Goal: Find specific page/section: Find specific page/section

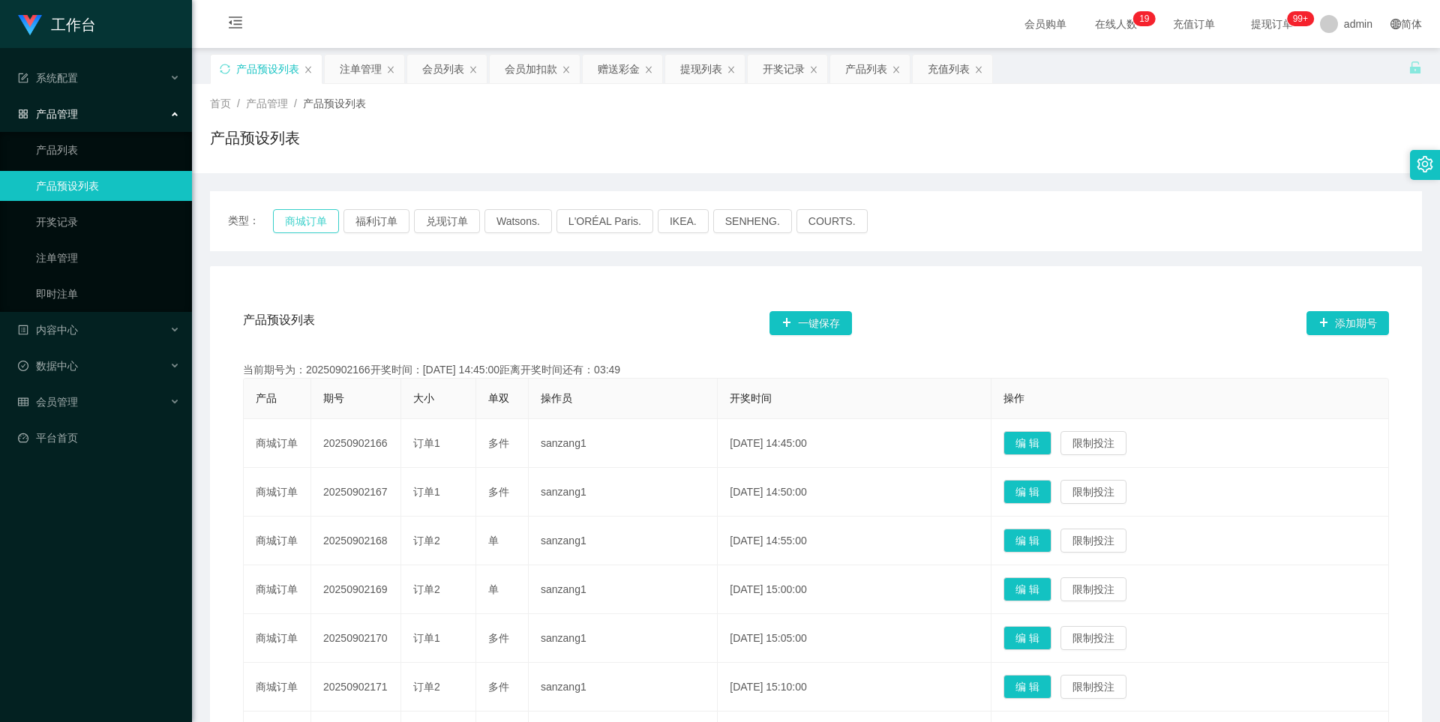
click at [311, 225] on button "商城订单" at bounding box center [306, 221] width 66 height 24
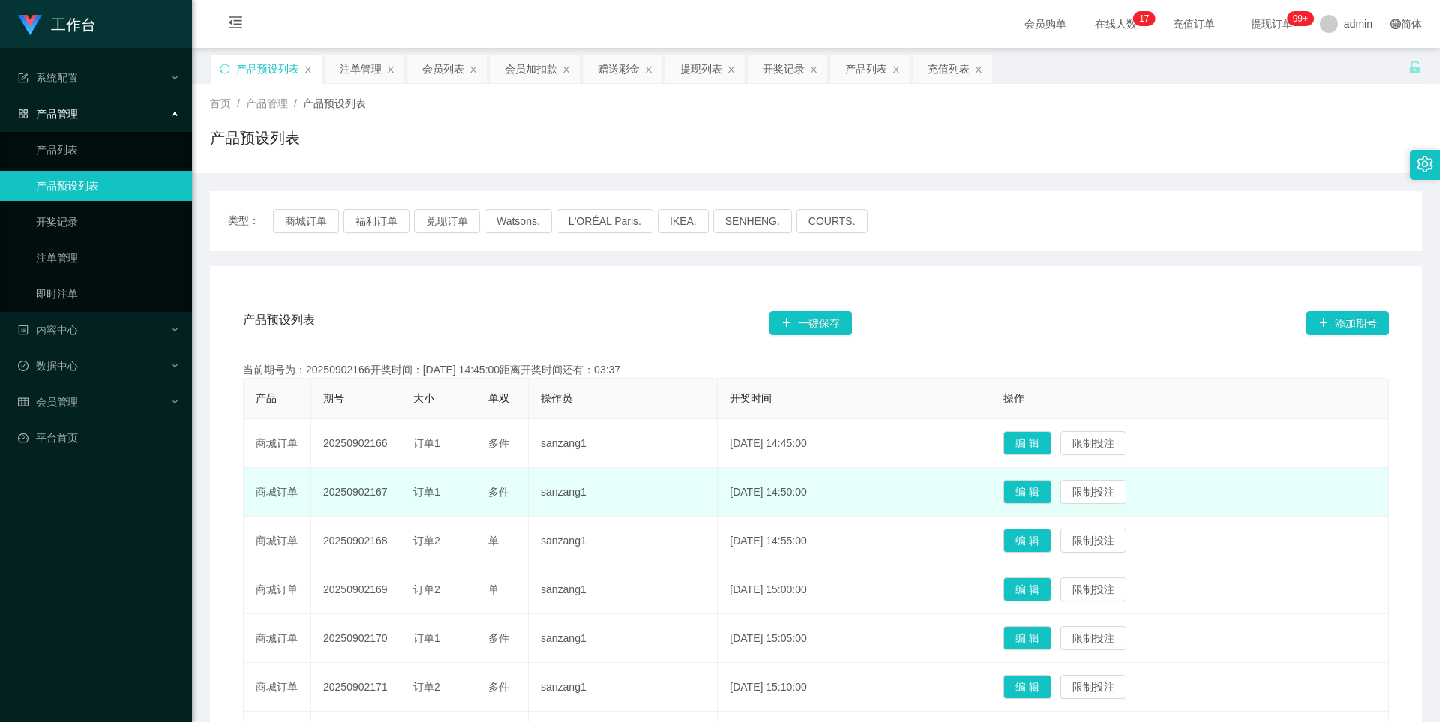
drag, startPoint x: 388, startPoint y: 494, endPoint x: 326, endPoint y: 497, distance: 62.3
click at [326, 386] on td "20250902167" at bounding box center [356, 492] width 90 height 49
copy td "20250902167"
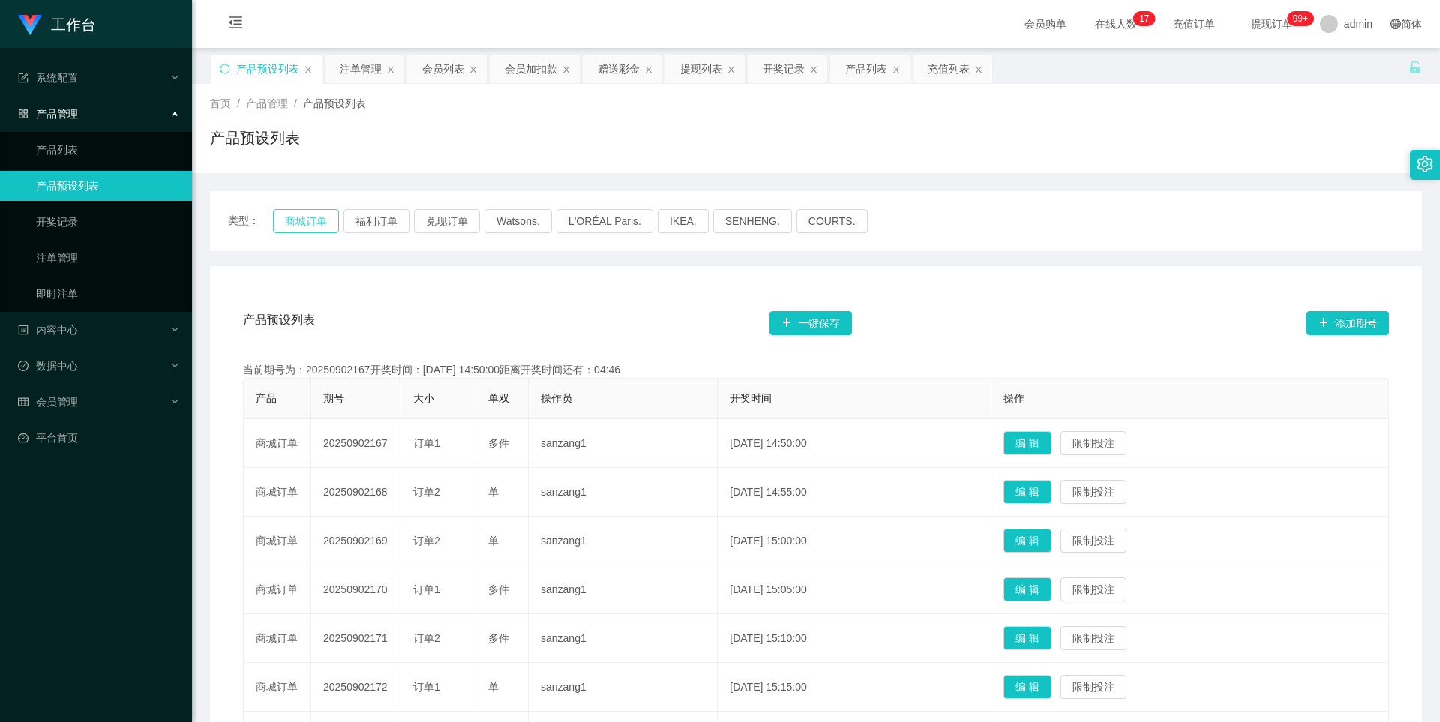
click at [325, 228] on button "商城订单" at bounding box center [306, 221] width 66 height 24
click at [390, 227] on button "福利订单" at bounding box center [377, 221] width 66 height 24
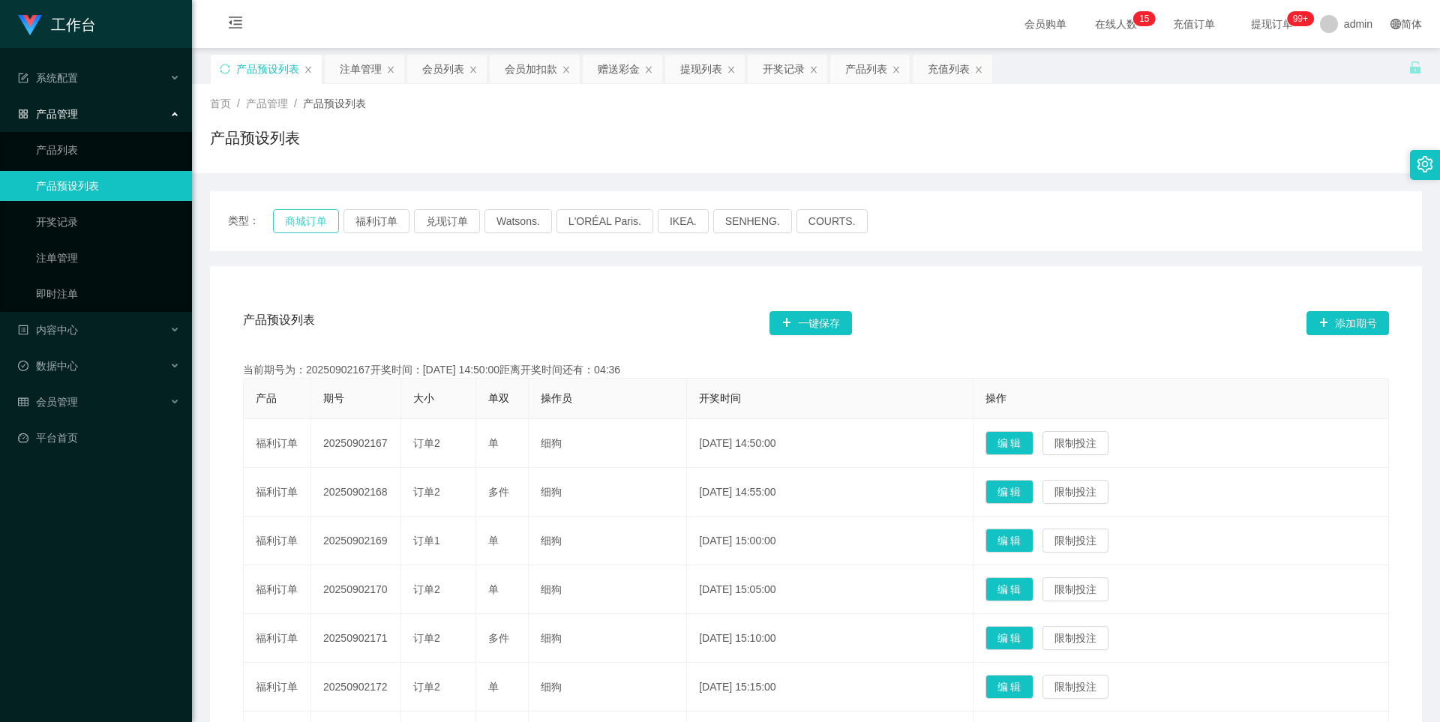
click at [325, 226] on button "商城订单" at bounding box center [306, 221] width 66 height 24
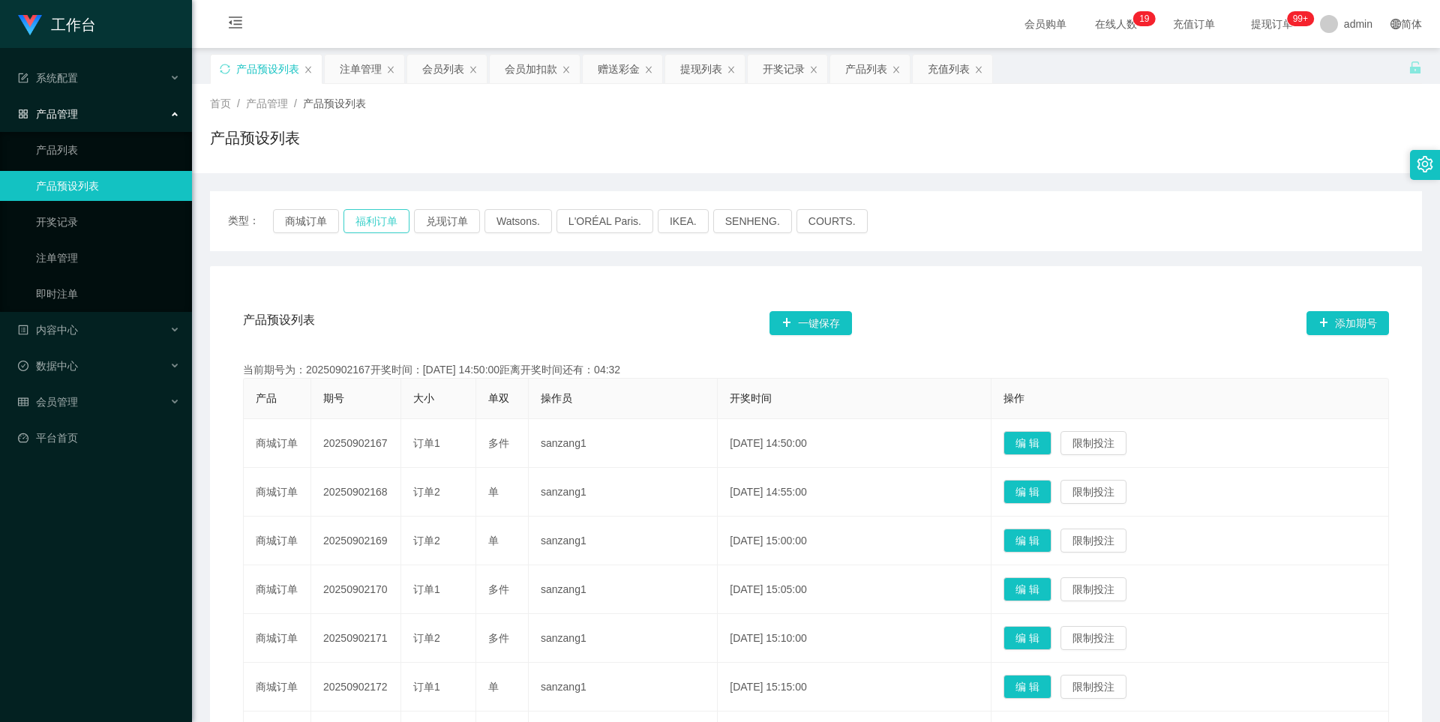
click at [380, 223] on button "福利订单" at bounding box center [377, 221] width 66 height 24
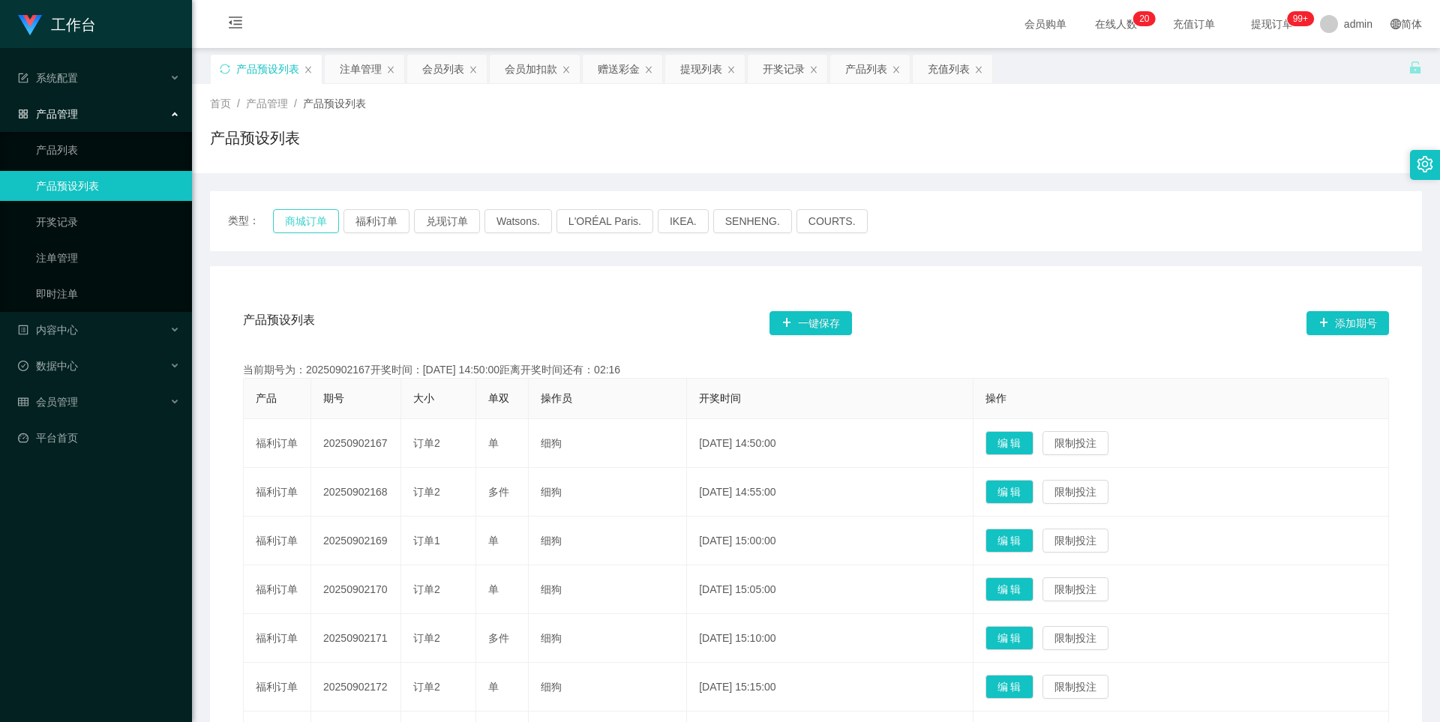
click at [305, 227] on button "商城订单" at bounding box center [306, 221] width 66 height 24
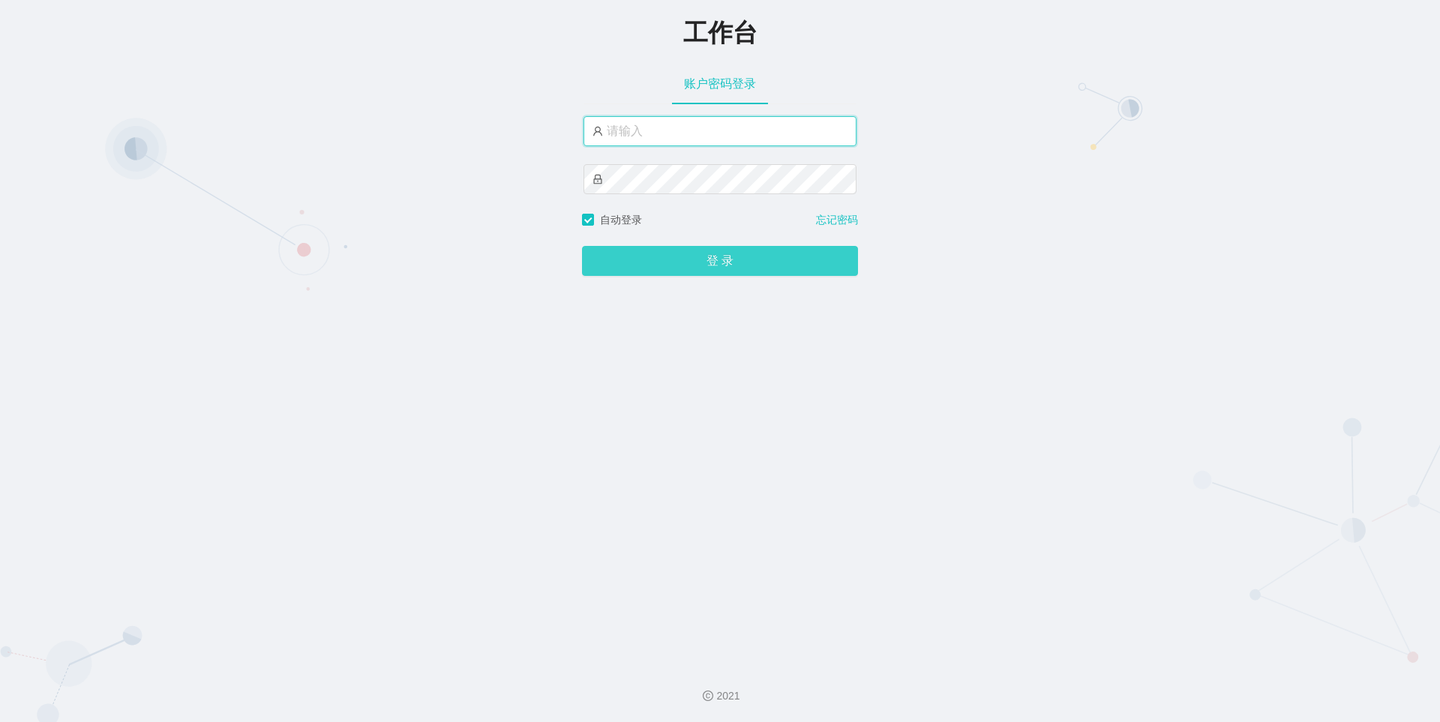
type input "admin"
click at [701, 266] on button "登 录" at bounding box center [720, 261] width 276 height 30
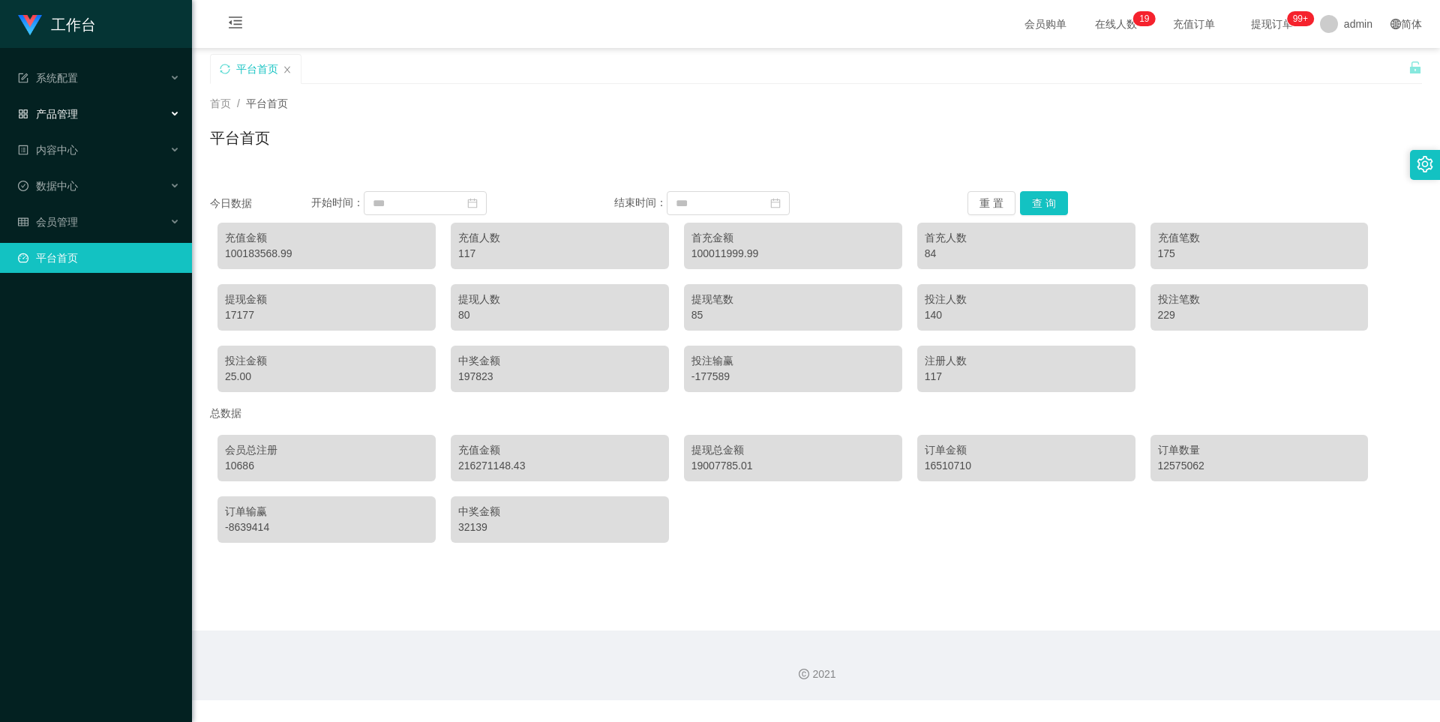
click at [110, 114] on div "产品管理" at bounding box center [96, 114] width 192 height 30
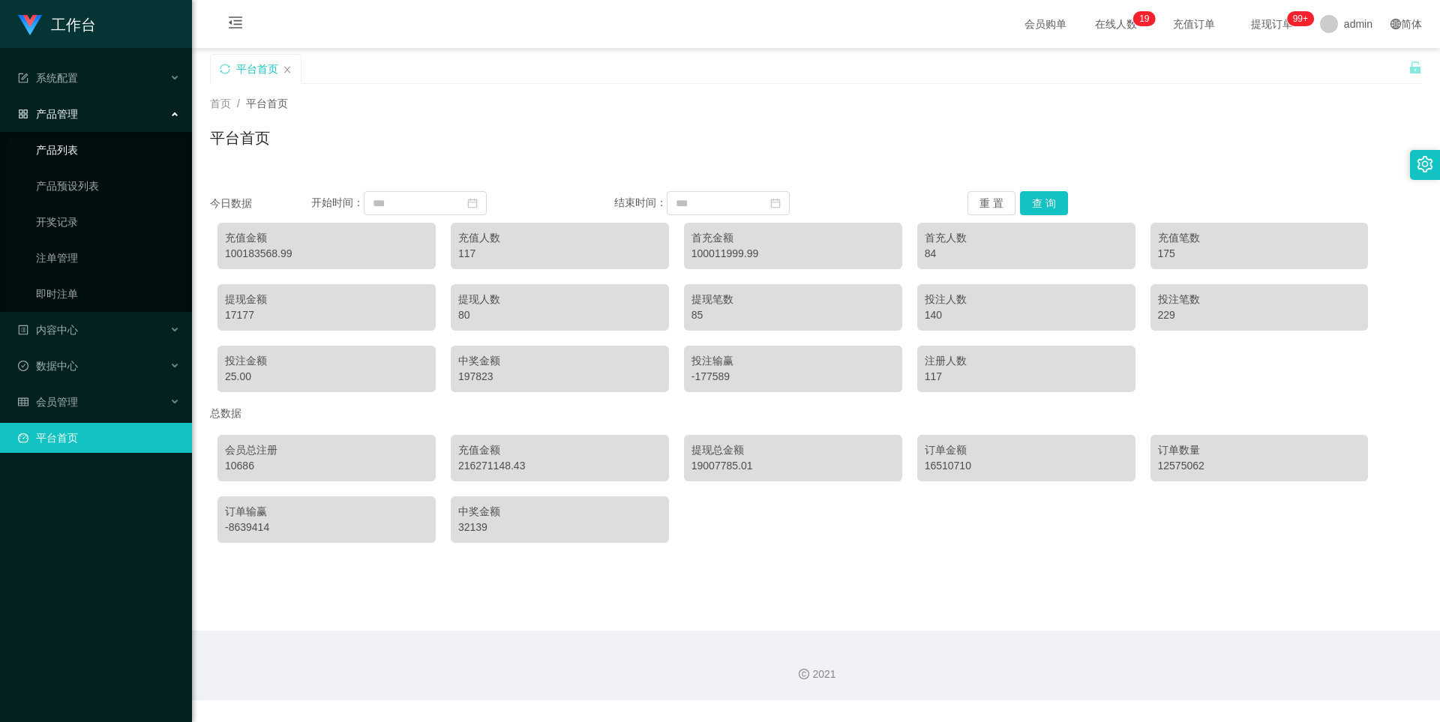
click at [100, 154] on link "产品列表" at bounding box center [108, 150] width 144 height 30
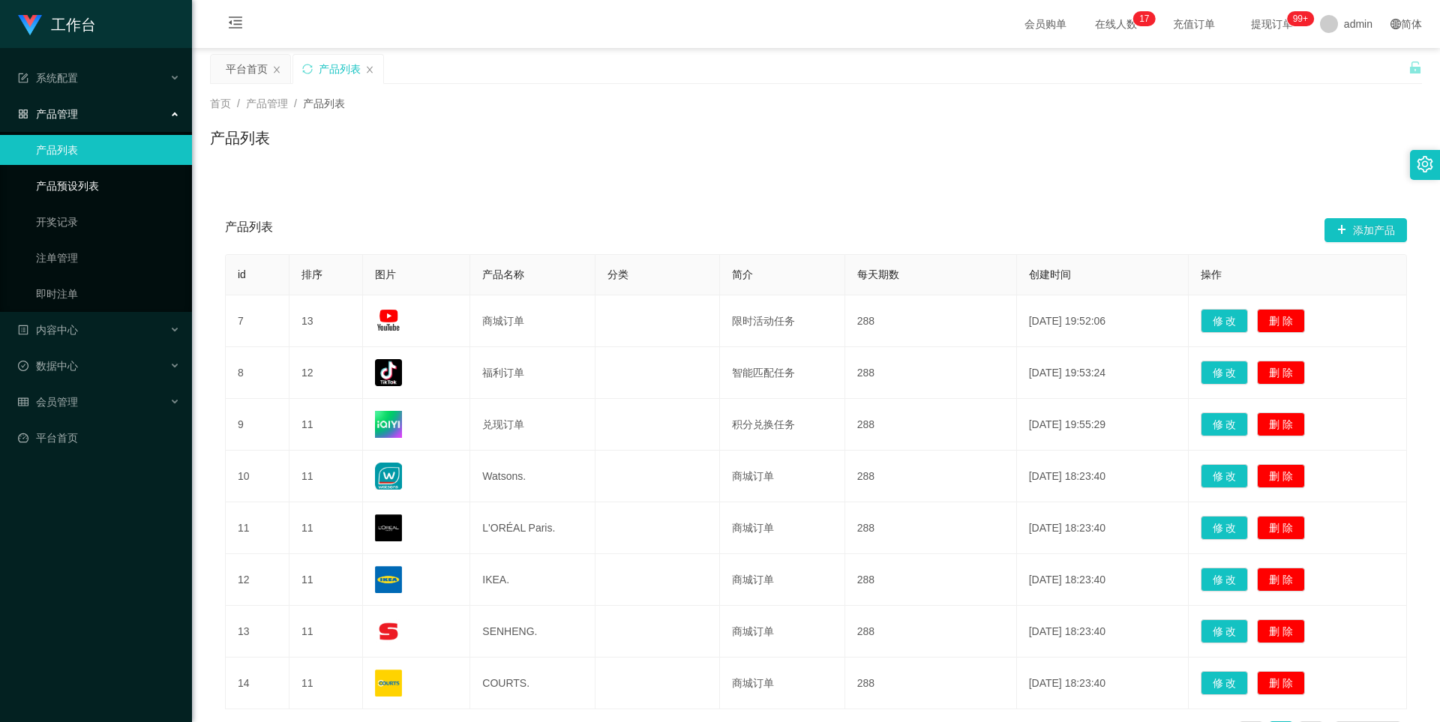
click at [125, 183] on link "产品预设列表" at bounding box center [108, 186] width 144 height 30
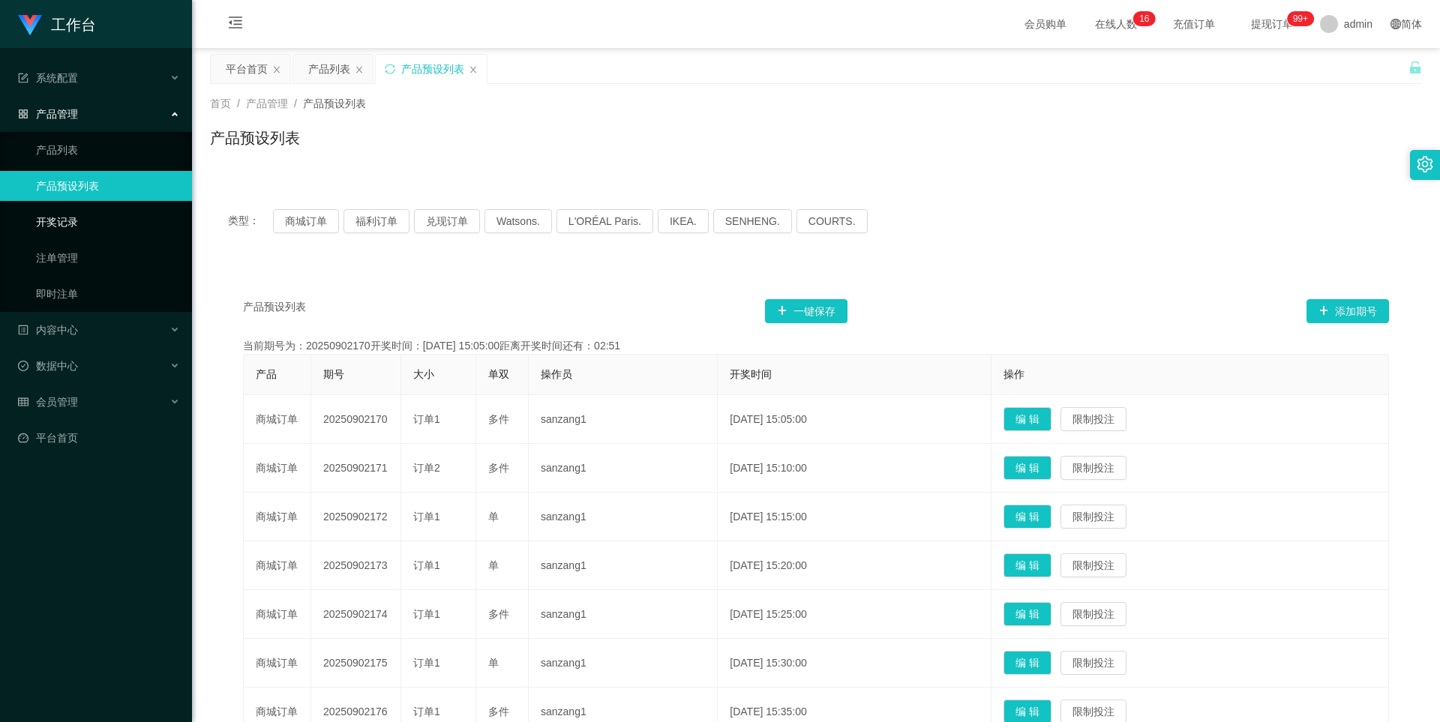
click at [120, 226] on link "开奖记录" at bounding box center [108, 222] width 144 height 30
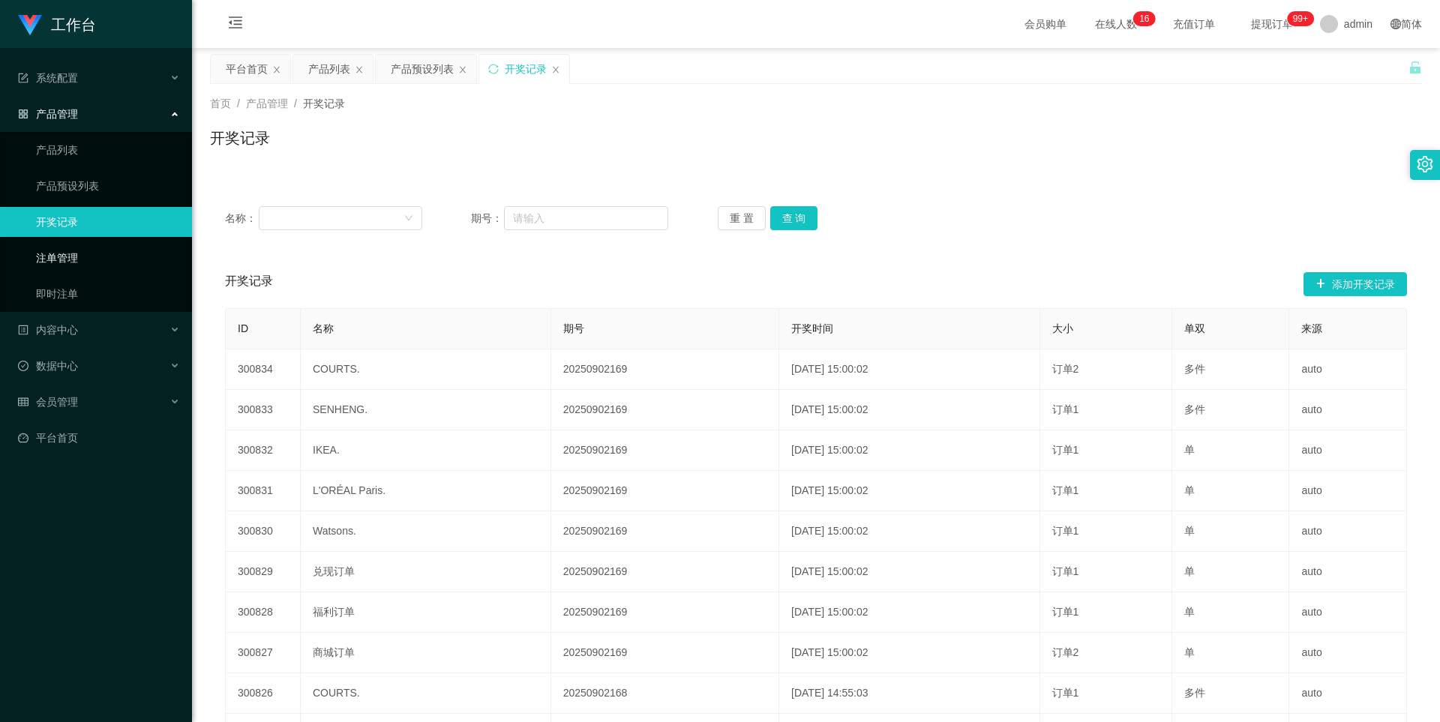
click at [103, 263] on link "注单管理" at bounding box center [108, 258] width 144 height 30
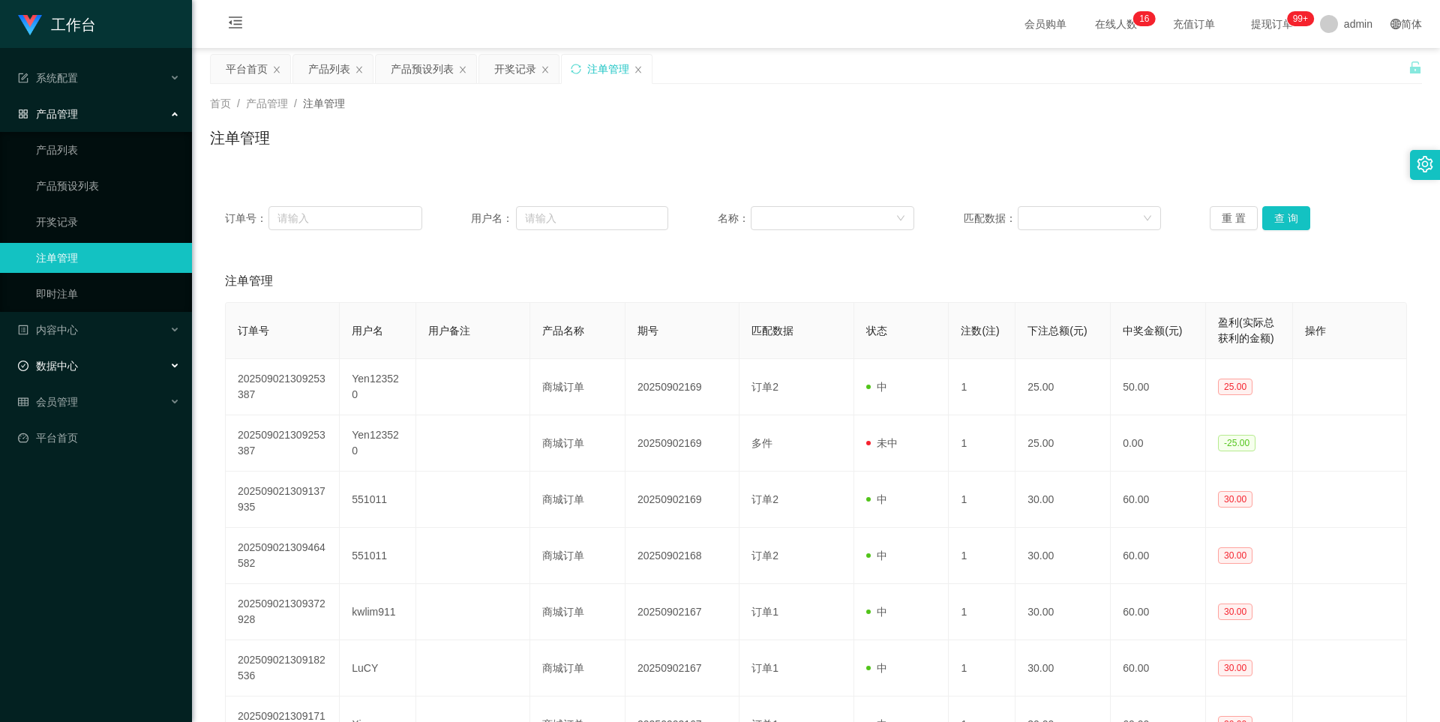
click at [124, 365] on div "数据中心" at bounding box center [96, 366] width 192 height 30
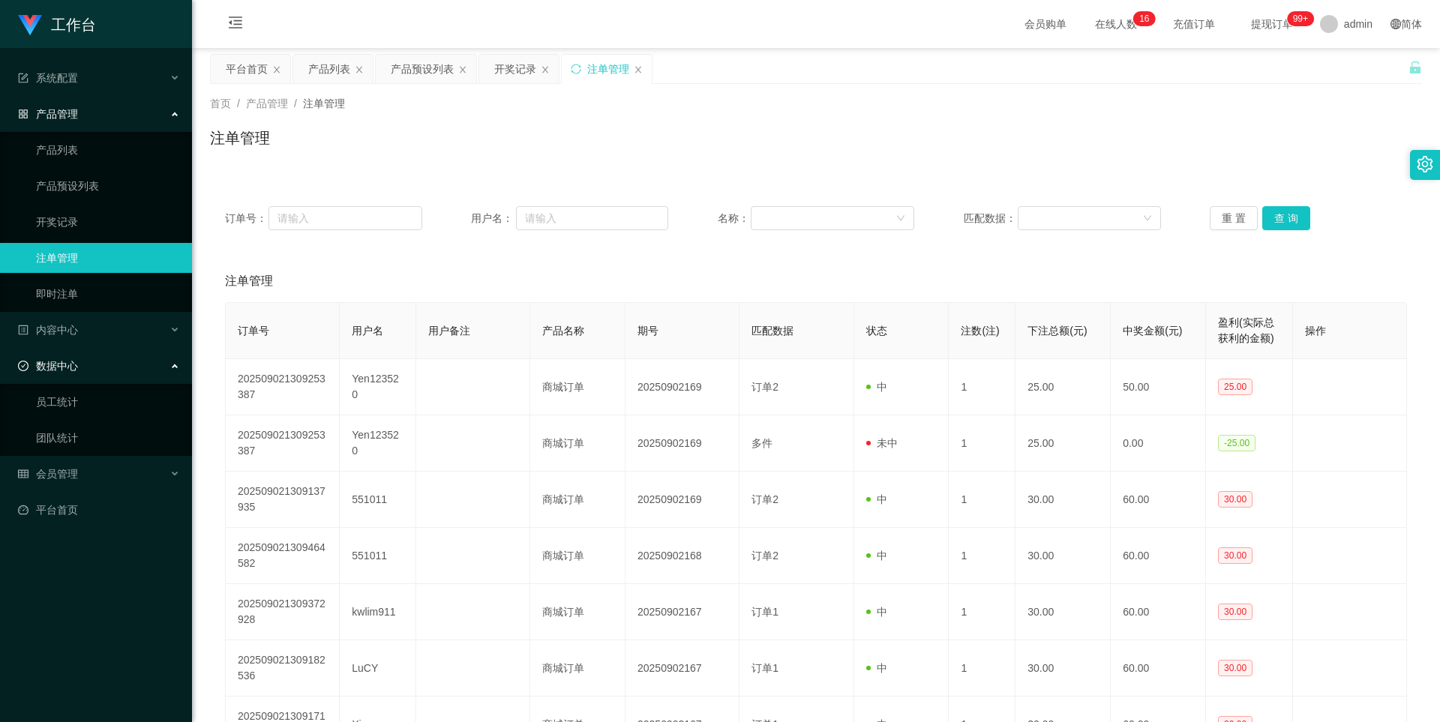
click at [131, 372] on div "数据中心" at bounding box center [96, 366] width 192 height 30
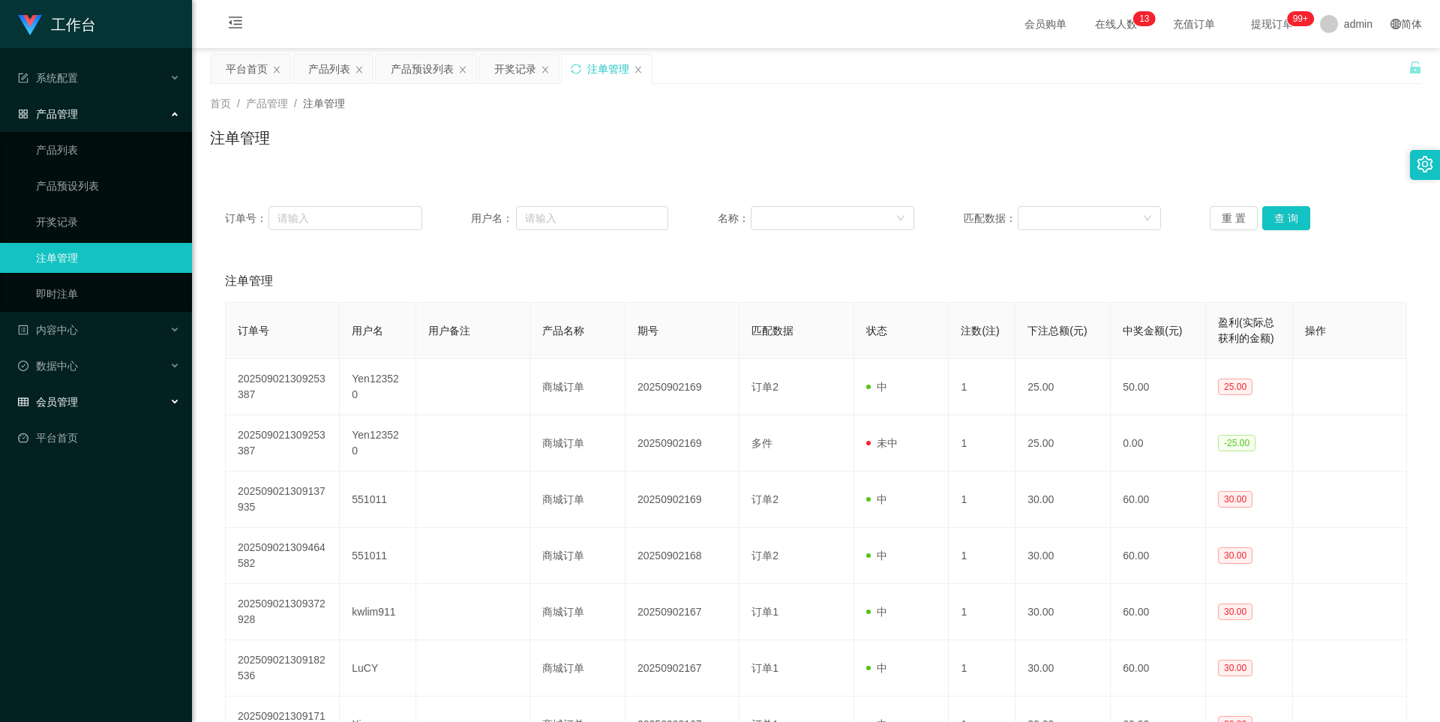
click at [108, 400] on div "会员管理" at bounding box center [96, 402] width 192 height 30
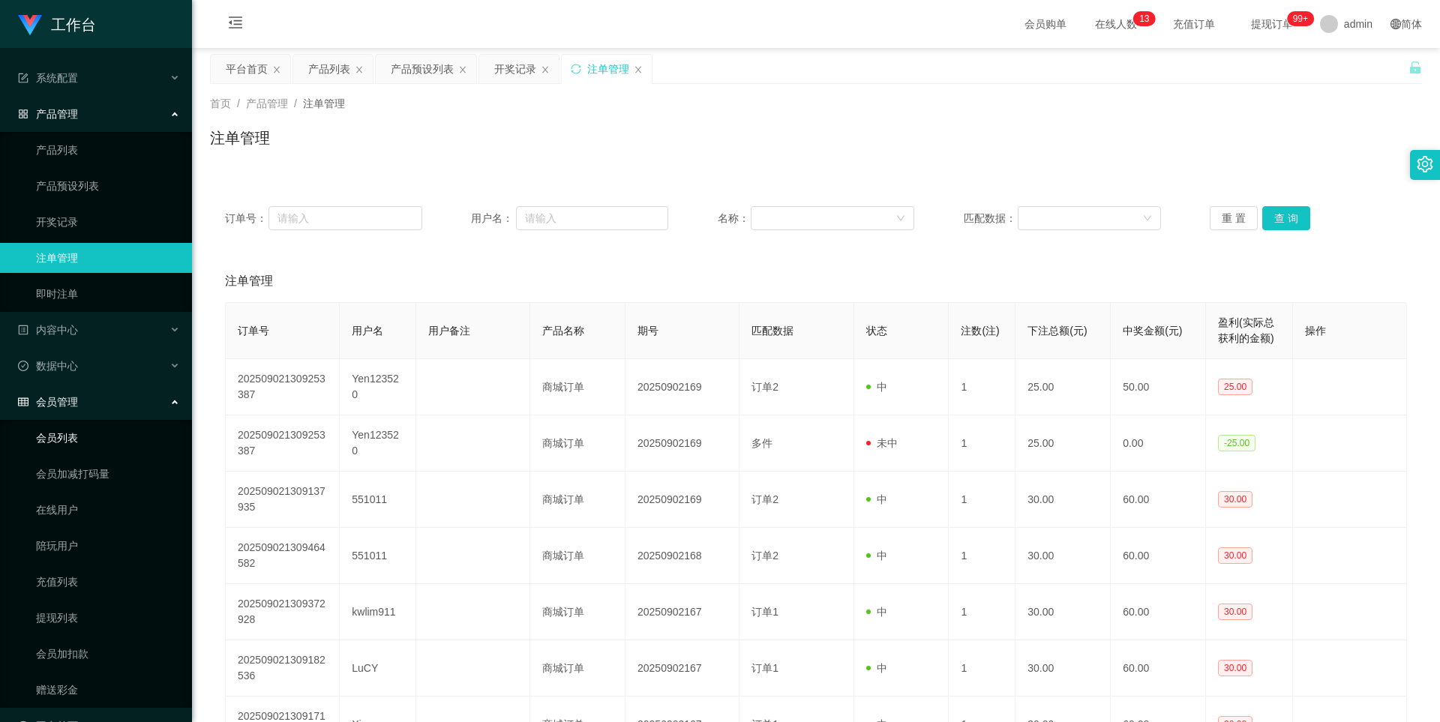
click at [112, 443] on link "会员列表" at bounding box center [108, 438] width 144 height 30
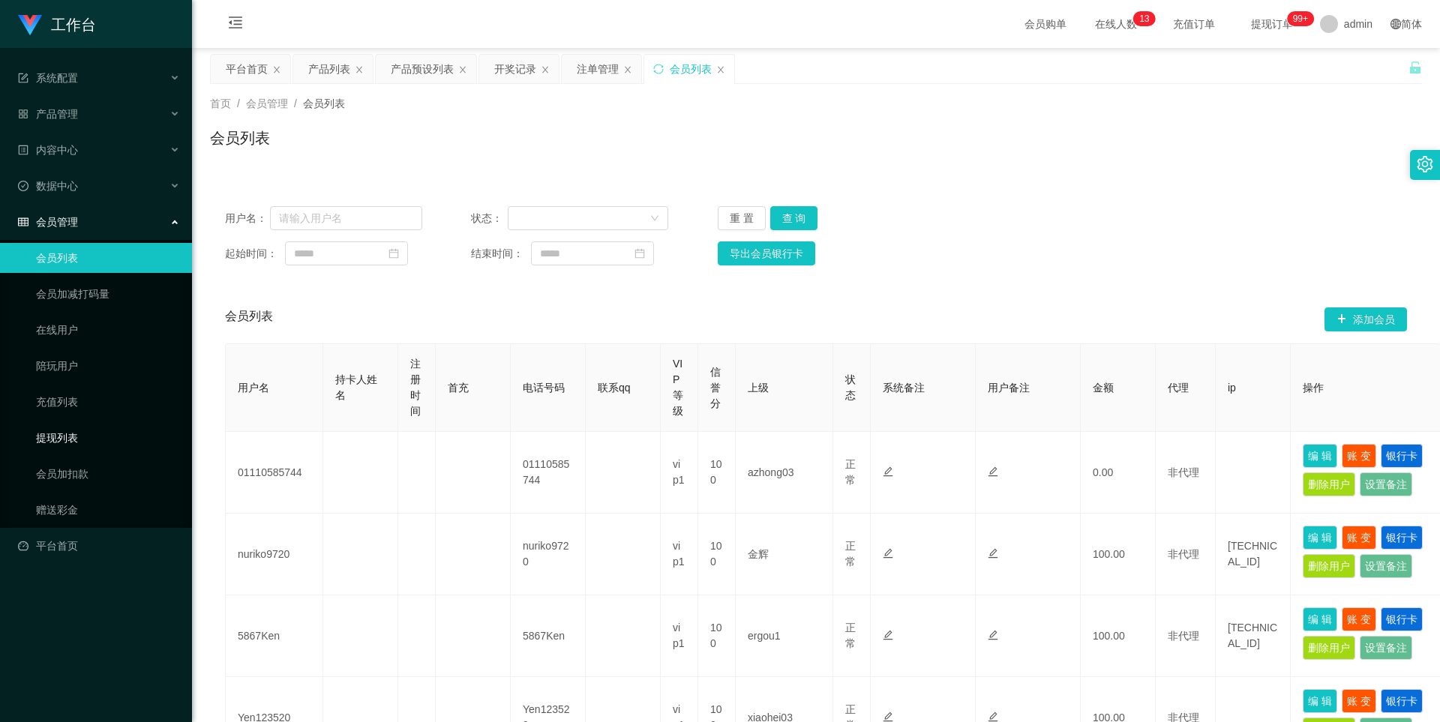
click at [95, 443] on link "提现列表" at bounding box center [108, 438] width 144 height 30
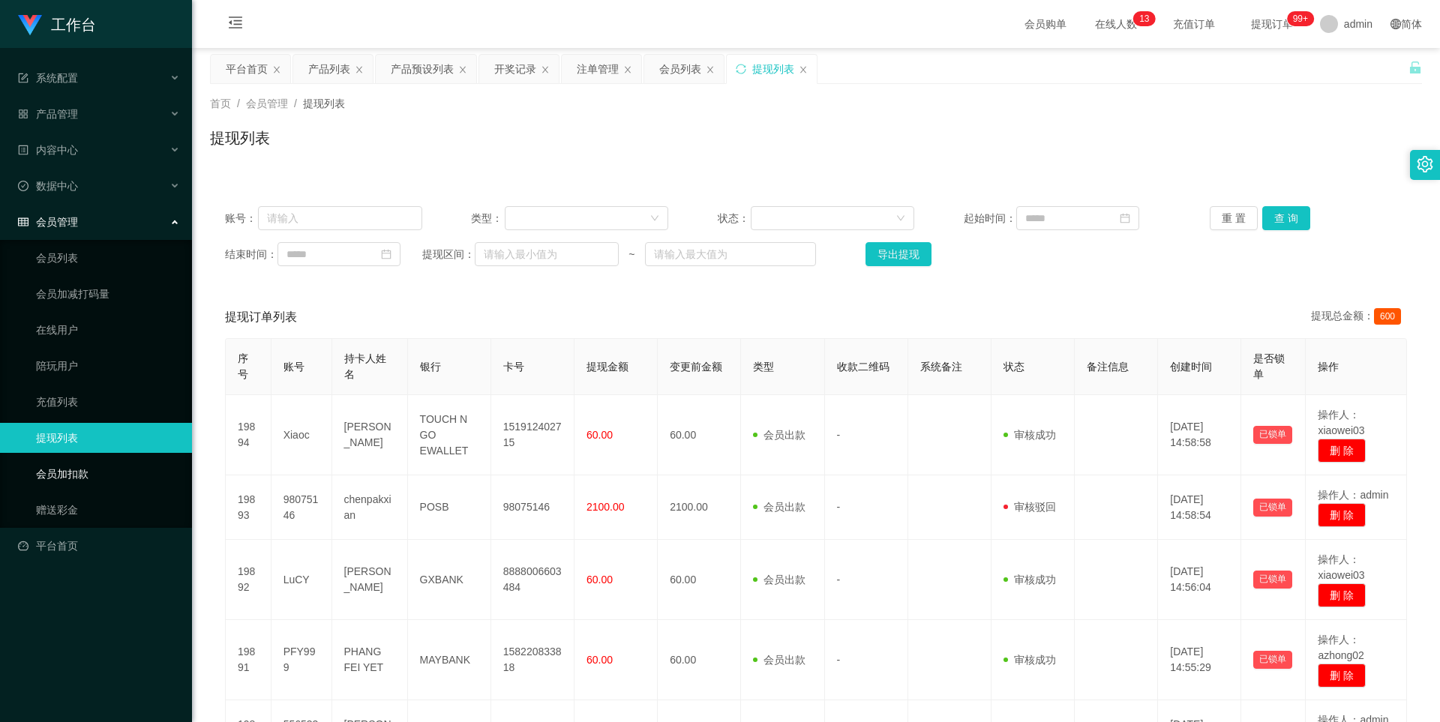
click at [92, 473] on link "会员加扣款" at bounding box center [108, 474] width 144 height 30
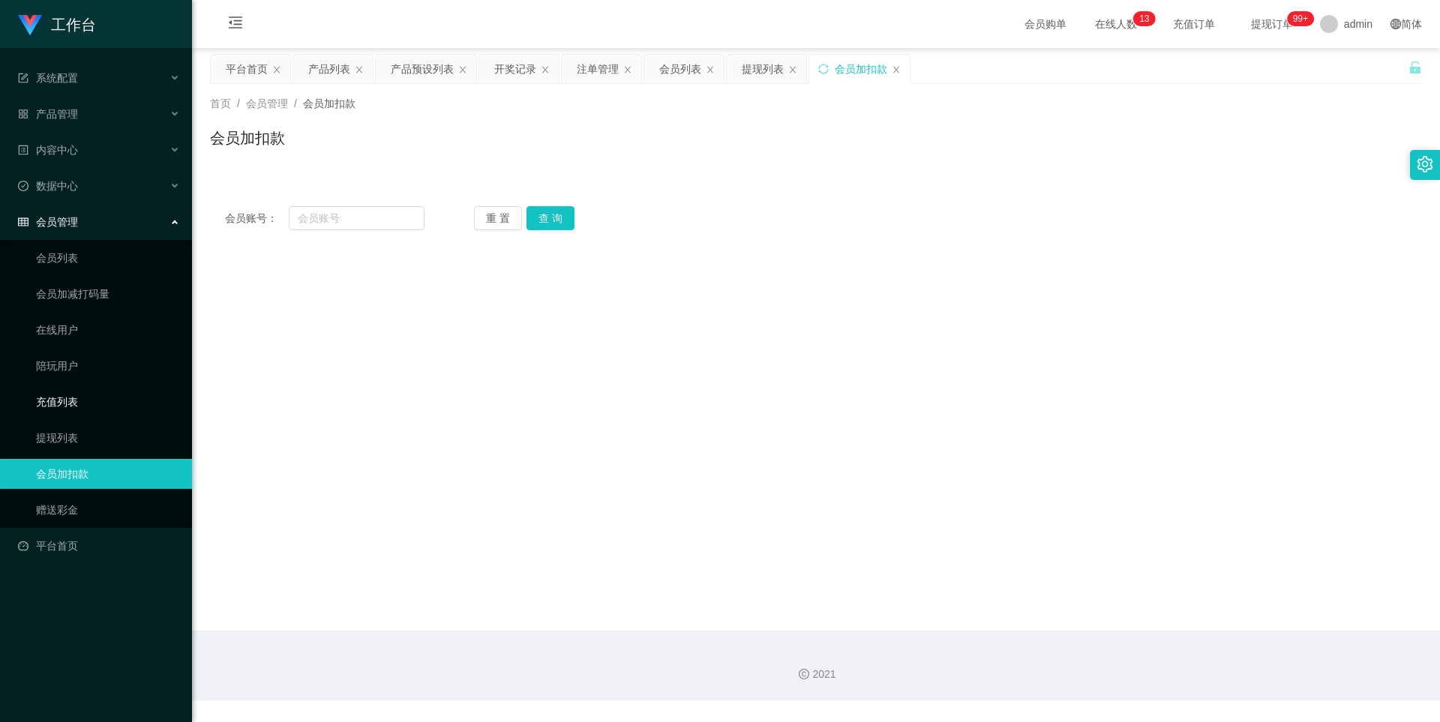
click at [77, 404] on link "充值列表" at bounding box center [108, 402] width 144 height 30
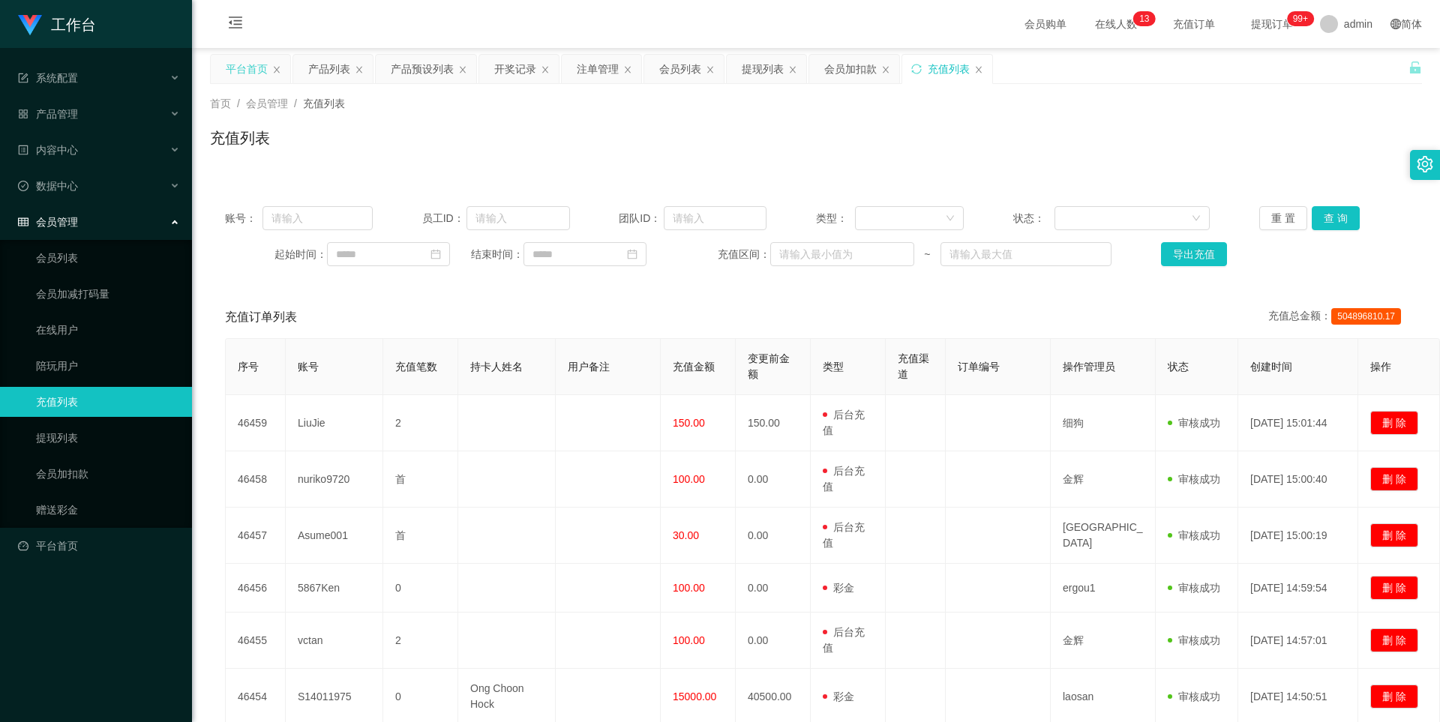
click at [278, 74] on div "平台首页" at bounding box center [251, 69] width 80 height 29
click at [308, 70] on div "产品列表" at bounding box center [329, 69] width 42 height 29
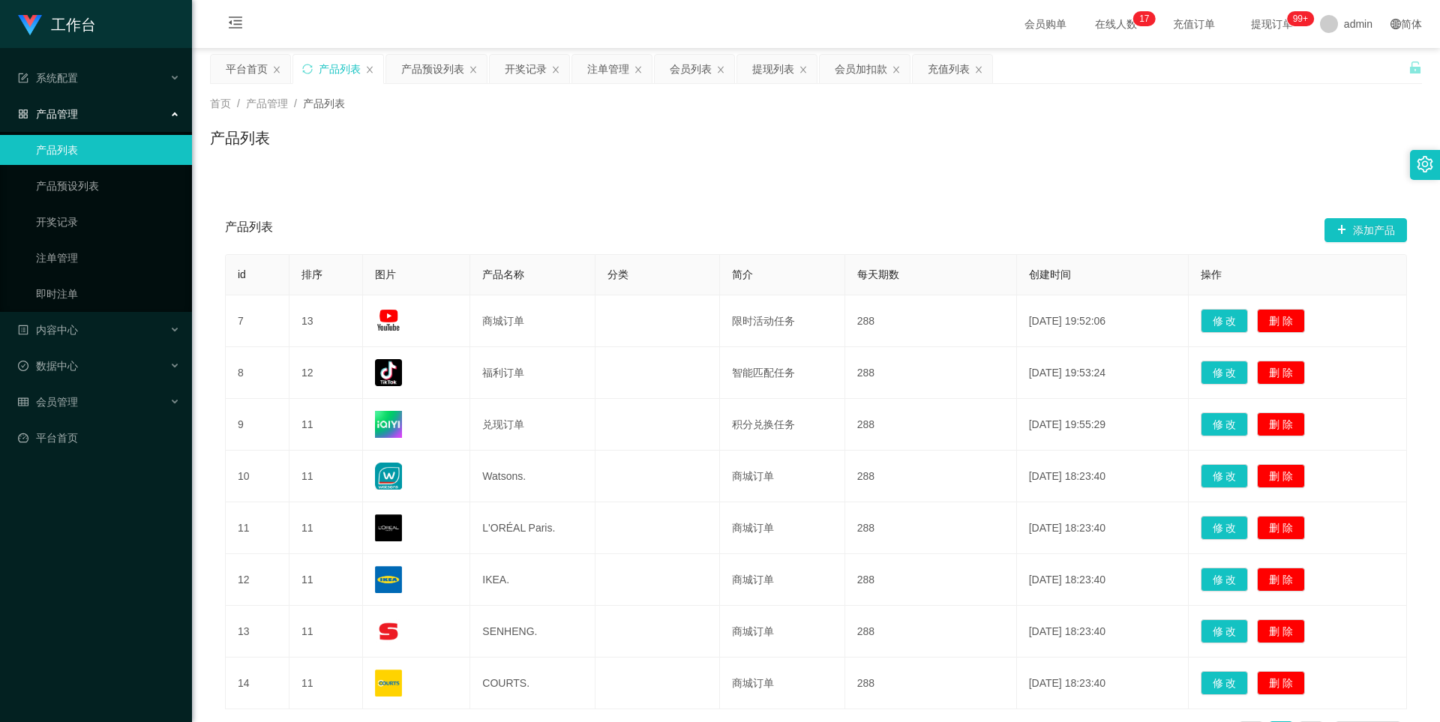
click at [371, 76] on div "产品列表" at bounding box center [338, 69] width 90 height 29
click at [368, 71] on icon "图标: close" at bounding box center [369, 69] width 9 height 9
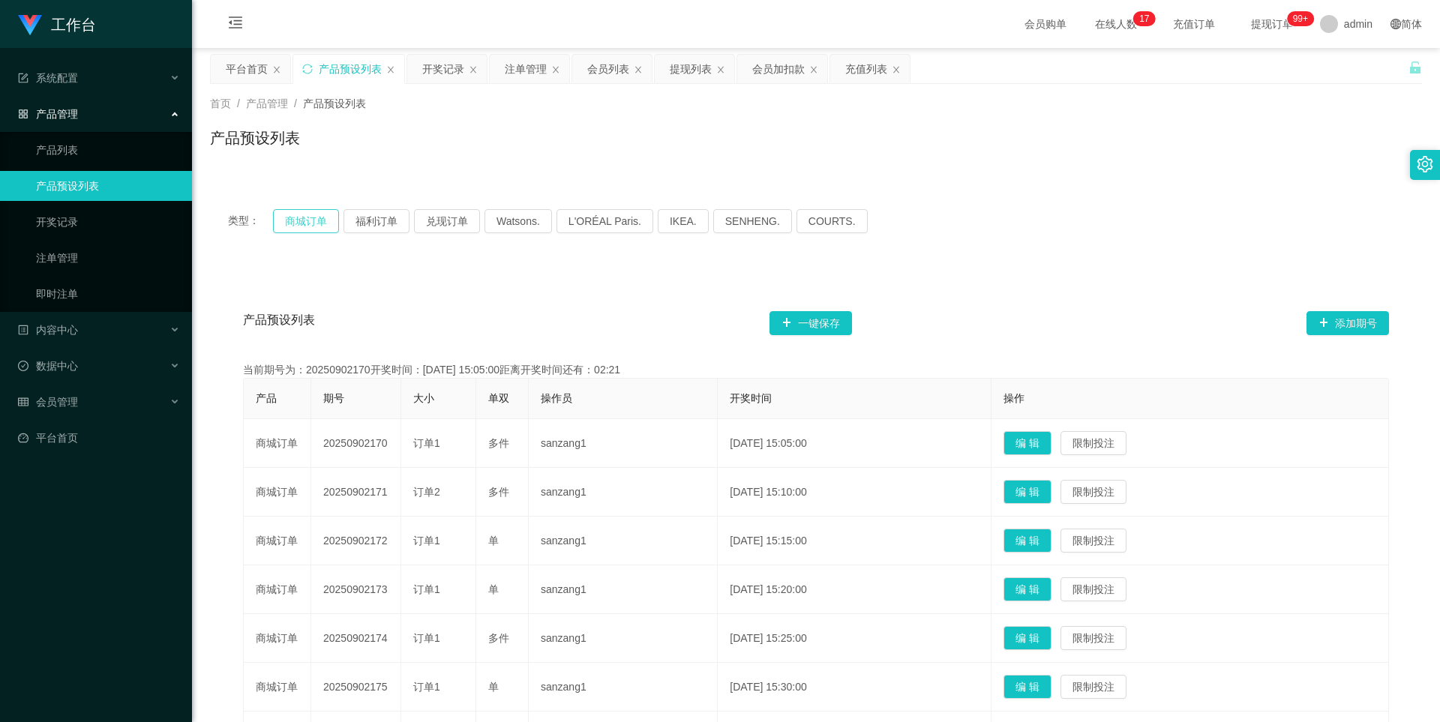
click at [323, 221] on button "商城订单" at bounding box center [306, 221] width 66 height 24
click at [388, 224] on button "福利订单" at bounding box center [377, 221] width 66 height 24
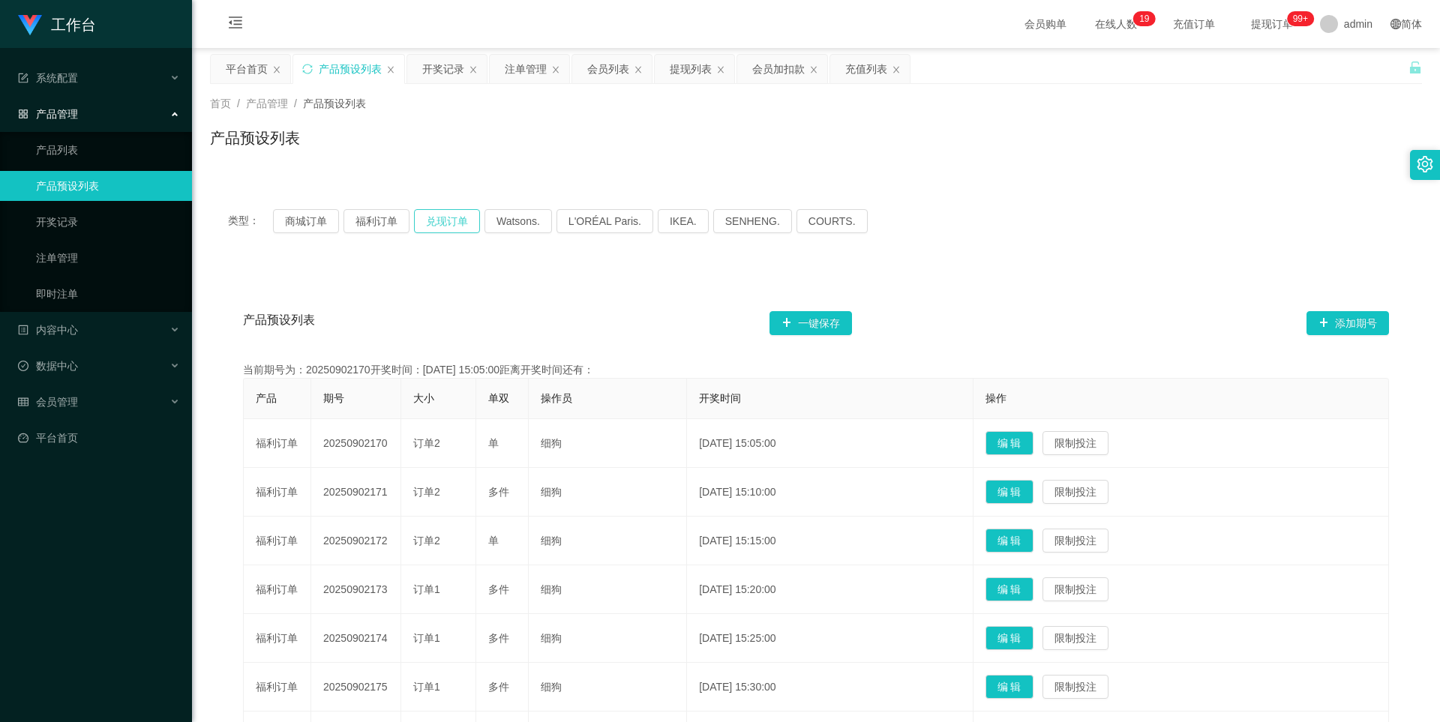
click at [435, 231] on button "兑现订单" at bounding box center [447, 221] width 66 height 24
click at [387, 227] on button "福利订单" at bounding box center [377, 221] width 66 height 24
click at [309, 223] on button "商城订单" at bounding box center [306, 221] width 66 height 24
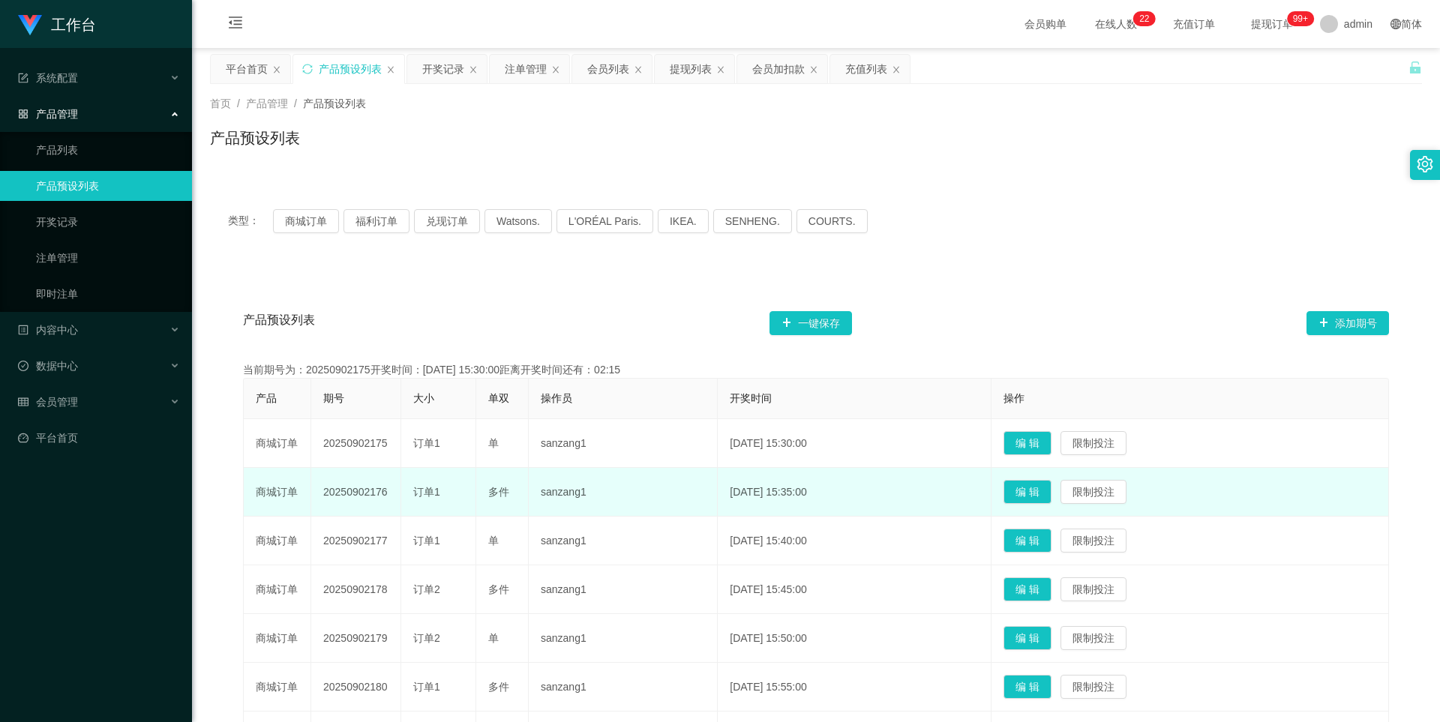
drag, startPoint x: 389, startPoint y: 491, endPoint x: 323, endPoint y: 494, distance: 66.1
click at [323, 494] on td "20250902176" at bounding box center [356, 492] width 90 height 49
copy td "20250902176"
